Goal: Transaction & Acquisition: Purchase product/service

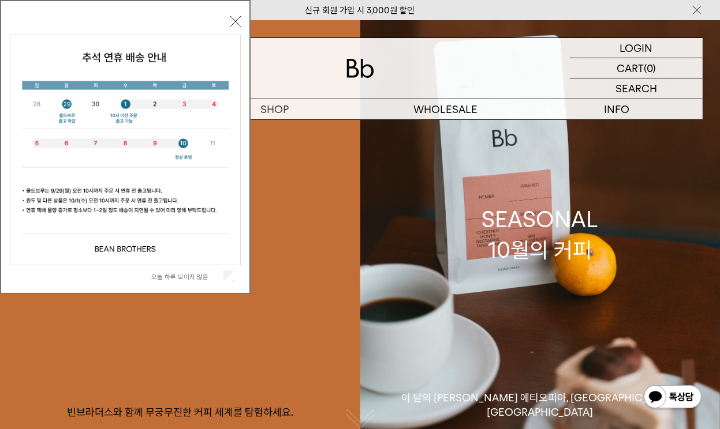
click at [134, 209] on div at bounding box center [125, 150] width 231 height 231
click at [235, 20] on button "닫기" at bounding box center [235, 21] width 10 height 10
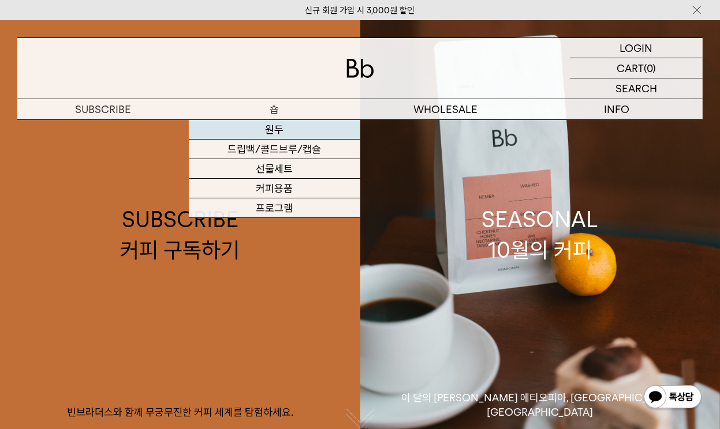
click at [263, 130] on link "원두" at bounding box center [274, 130] width 171 height 20
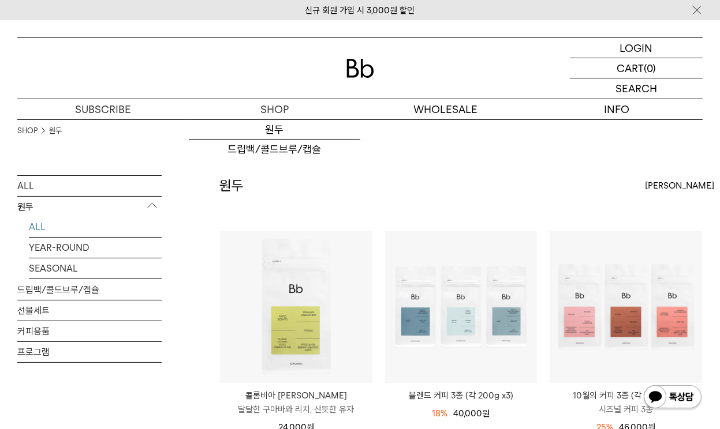
click at [470, 174] on div "SHOP 원두" at bounding box center [359, 147] width 685 height 56
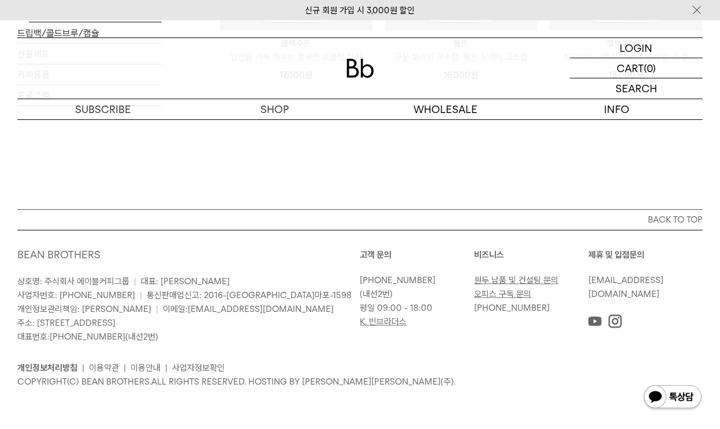
scroll to position [784, 0]
